Goal: Task Accomplishment & Management: Manage account settings

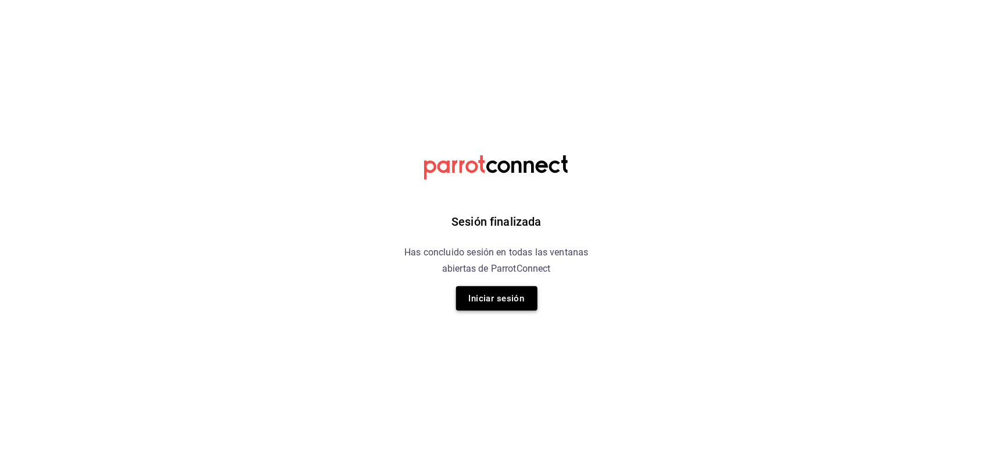
click at [519, 298] on button "Iniciar sesión" at bounding box center [496, 298] width 81 height 24
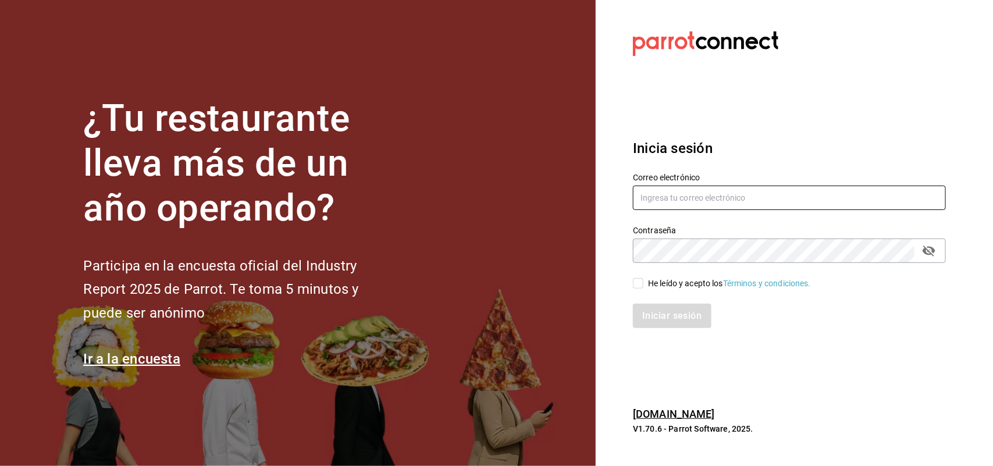
click at [686, 191] on input "text" at bounding box center [789, 198] width 313 height 24
type input "corcas7916@gmail.com"
click at [643, 280] on input "He leído y acepto los Términos y condiciones." at bounding box center [638, 283] width 10 height 10
drag, startPoint x: 643, startPoint y: 280, endPoint x: 670, endPoint y: 320, distance: 48.1
click at [643, 280] on input "He leído y acepto los Términos y condiciones." at bounding box center [638, 283] width 10 height 10
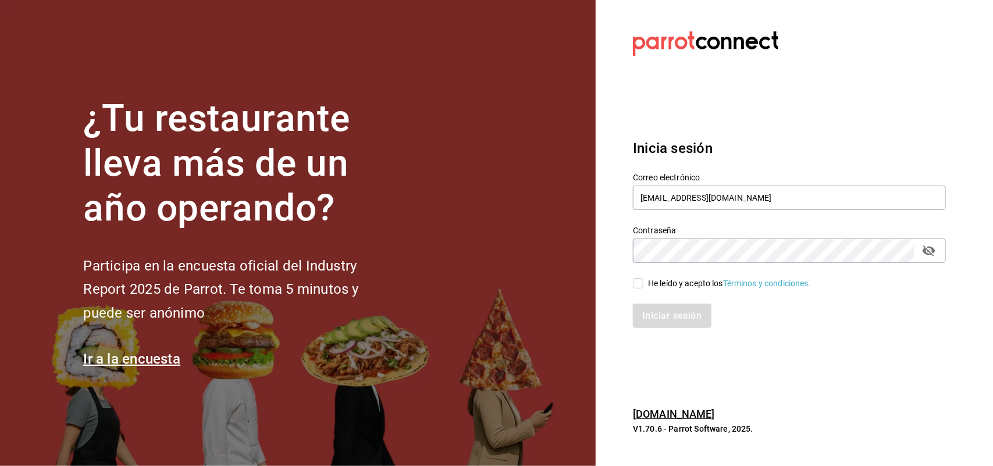
click at [638, 285] on input "He leído y acepto los Términos y condiciones." at bounding box center [638, 283] width 10 height 10
checkbox input "true"
click at [653, 311] on button "Iniciar sesión" at bounding box center [672, 316] width 79 height 24
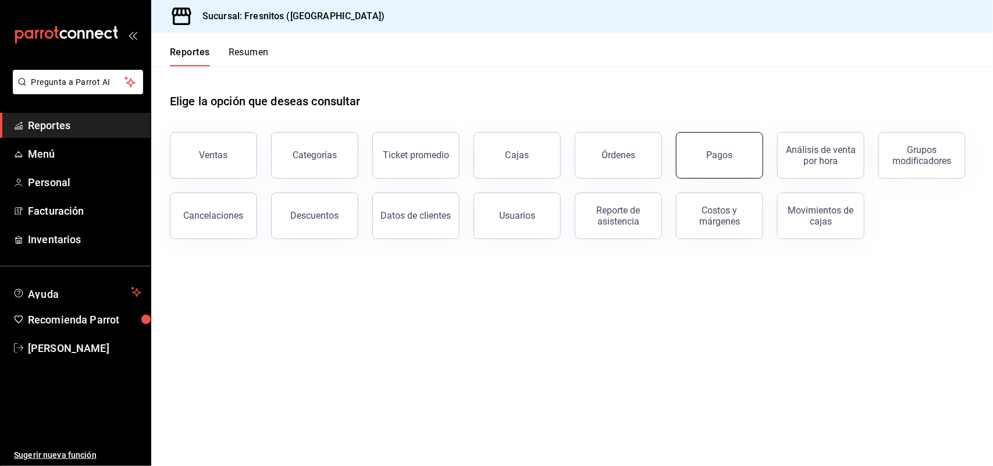
click at [736, 167] on button "Pagos" at bounding box center [719, 155] width 87 height 47
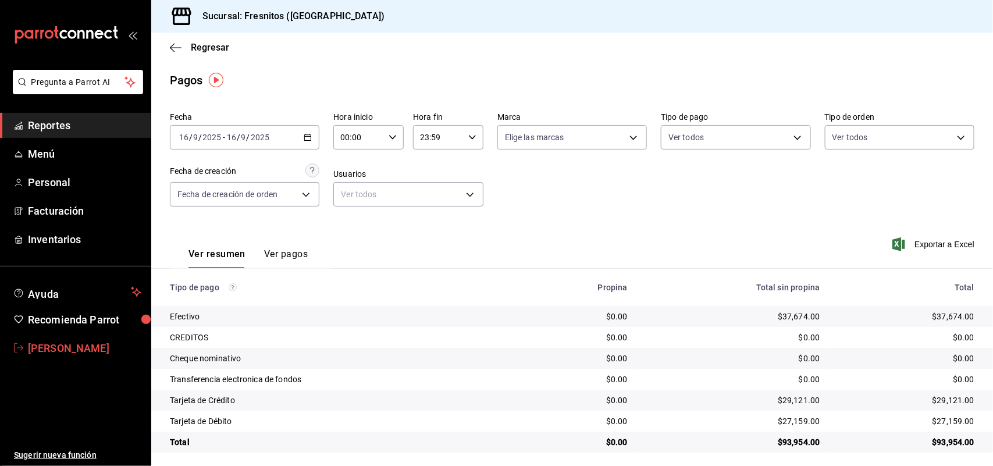
click at [96, 350] on span "[PERSON_NAME]" at bounding box center [84, 348] width 113 height 16
